Goal: Book appointment/travel/reservation

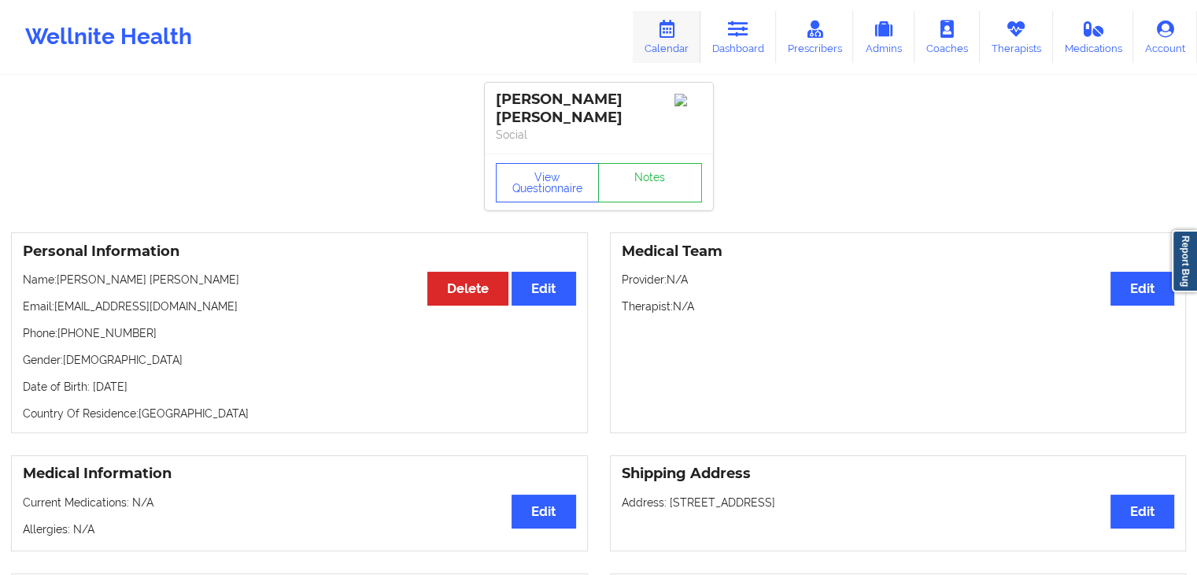
click at [683, 33] on link "Calendar" at bounding box center [667, 37] width 68 height 52
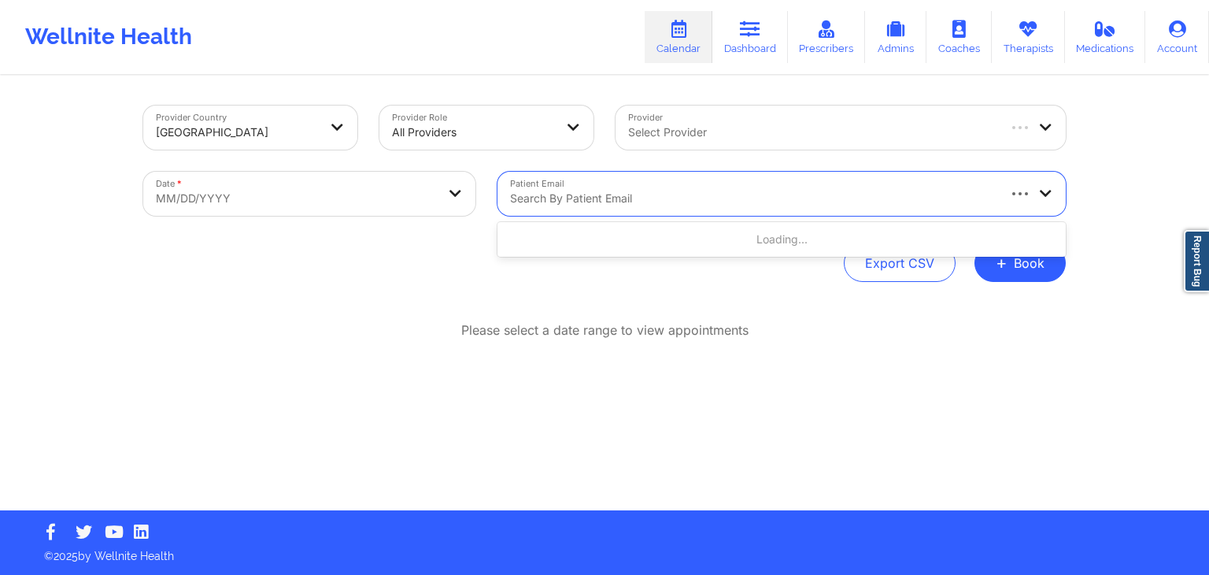
click at [652, 202] on div at bounding box center [752, 198] width 485 height 19
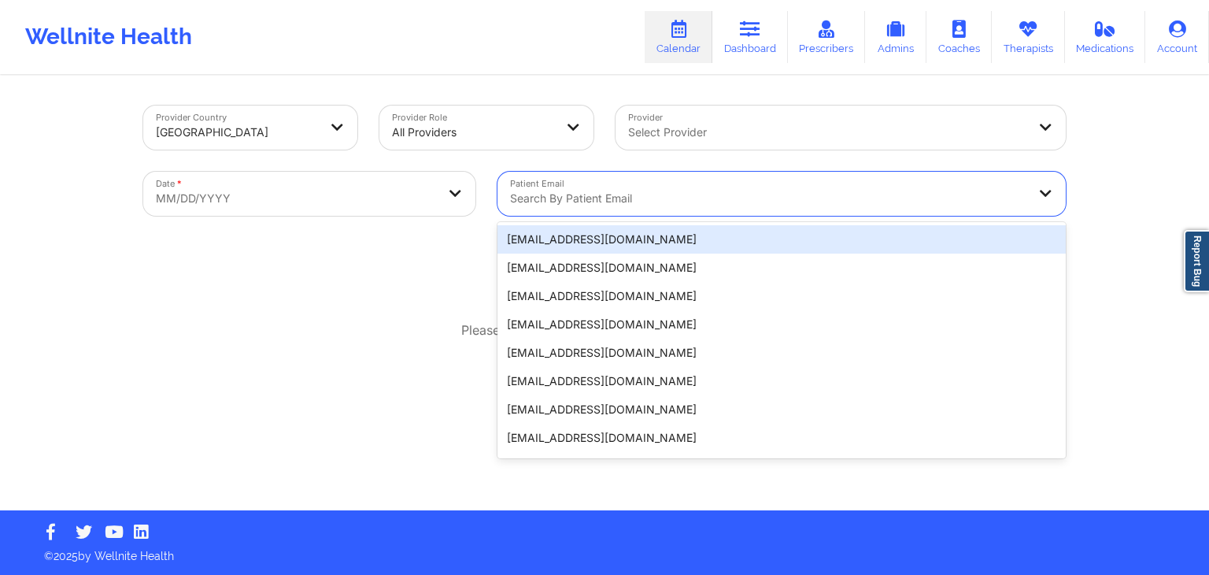
paste input "[EMAIL_ADDRESS][DOMAIN_NAME]"
type input "[EMAIL_ADDRESS][DOMAIN_NAME]"
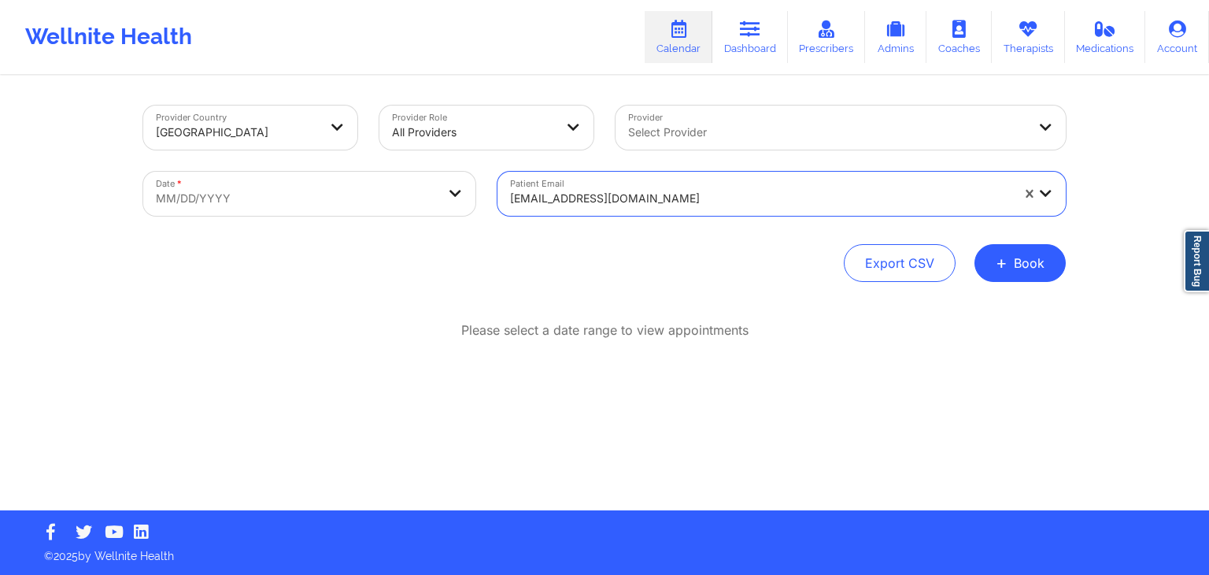
select select "2025-8"
select select "2025-9"
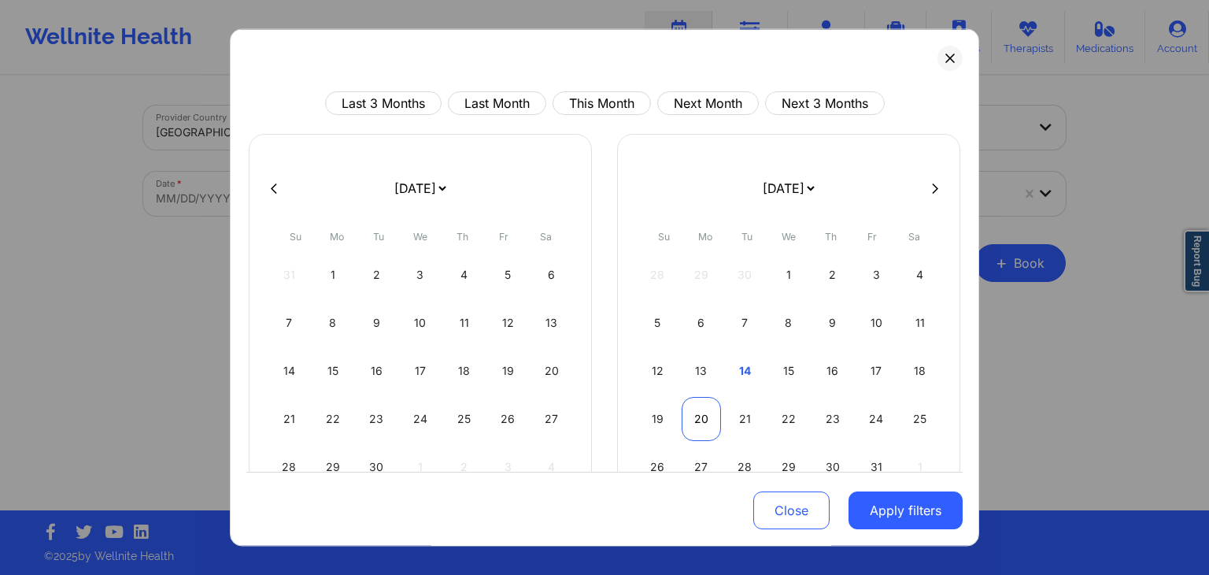
click at [691, 416] on div "20" at bounding box center [702, 419] width 40 height 44
select select "2025-9"
select select "2025-10"
select select "2025-9"
select select "2025-10"
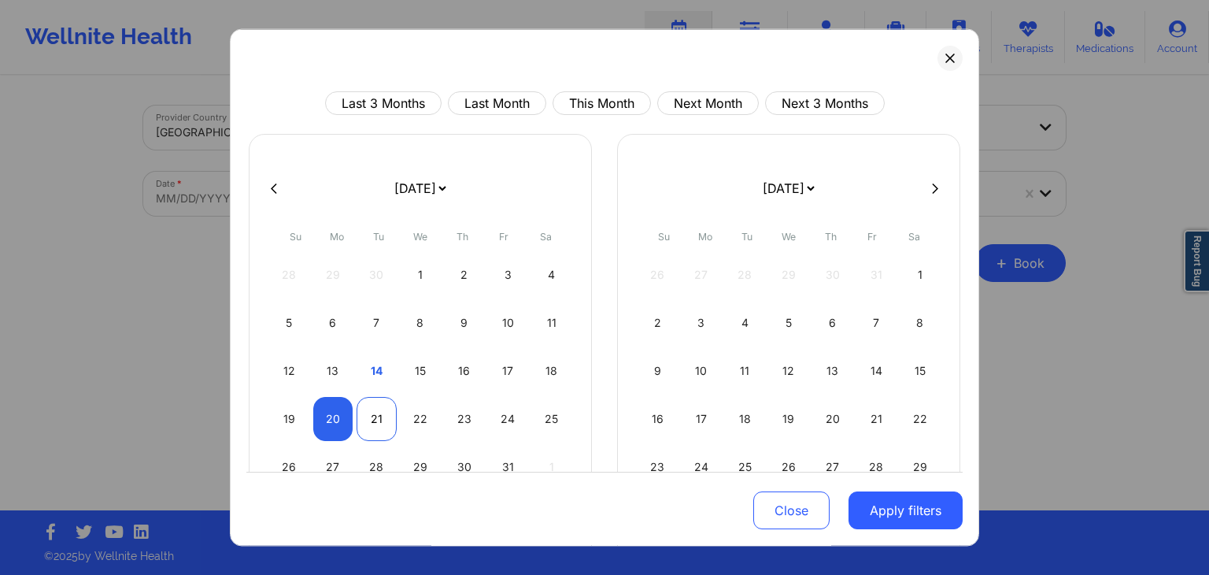
click at [374, 410] on div "21" at bounding box center [377, 419] width 40 height 44
select select "2025-9"
select select "2025-10"
click at [861, 519] on button "Apply filters" at bounding box center [906, 511] width 114 height 38
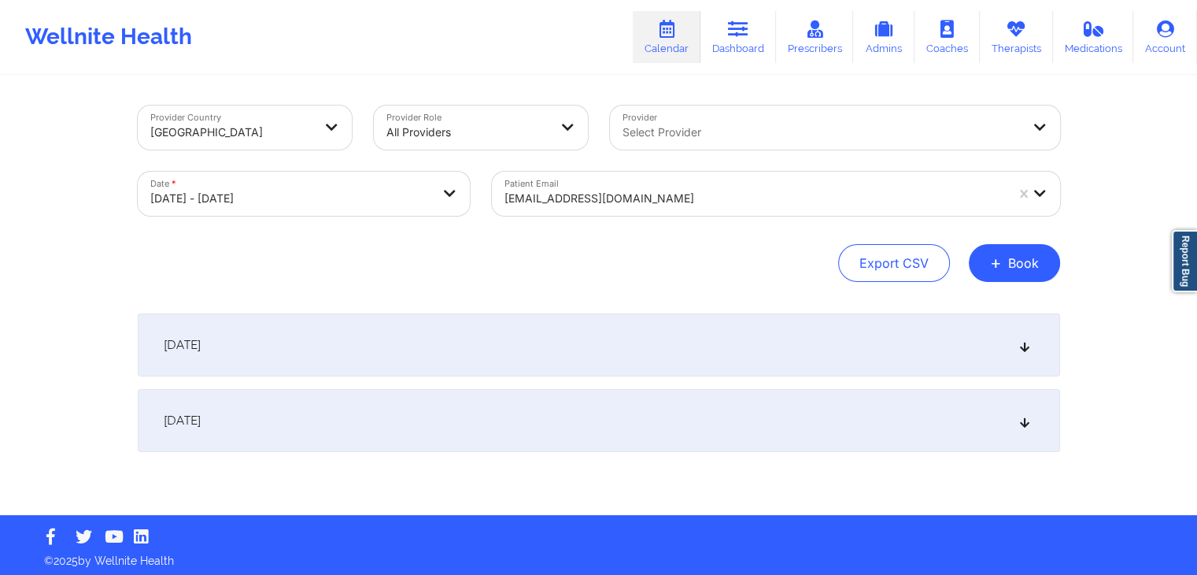
click at [658, 349] on div "[DATE]" at bounding box center [599, 344] width 923 height 63
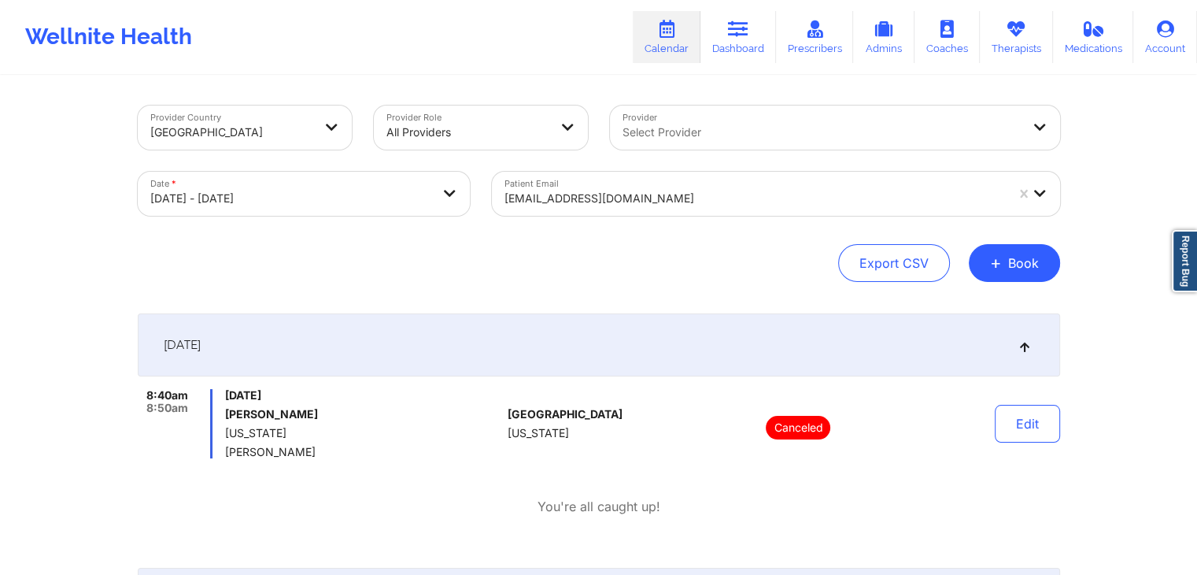
scroll to position [183, 0]
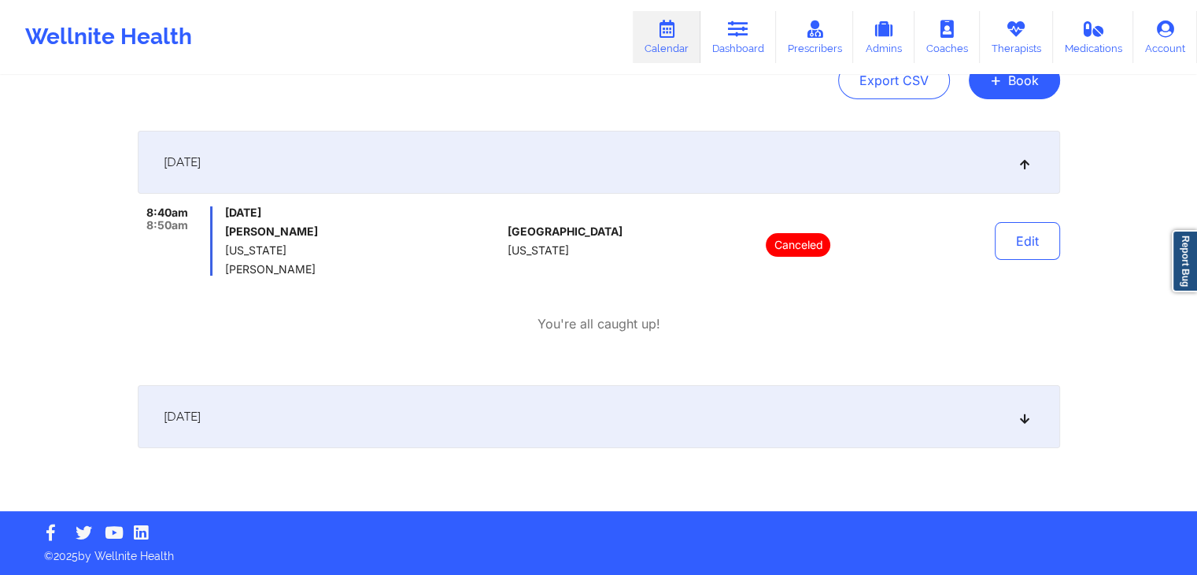
click at [579, 445] on div "[DATE]" at bounding box center [599, 416] width 923 height 63
